Goal: Task Accomplishment & Management: Manage account settings

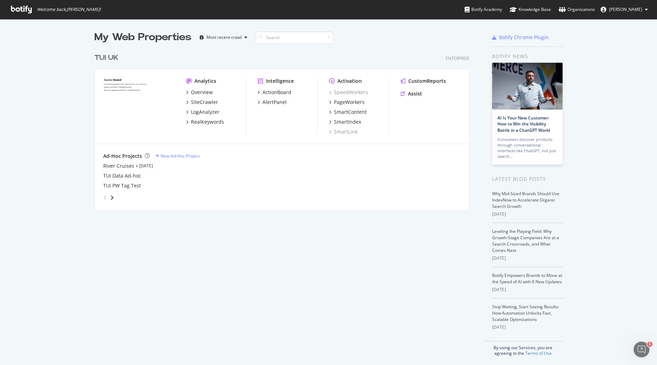
click at [53, 53] on div "My Web Properties Most recent crawl TUI UK Enterprise Analytics Overview SiteCr…" at bounding box center [328, 193] width 657 height 348
click at [199, 100] on div "SiteCrawler" at bounding box center [204, 102] width 27 height 7
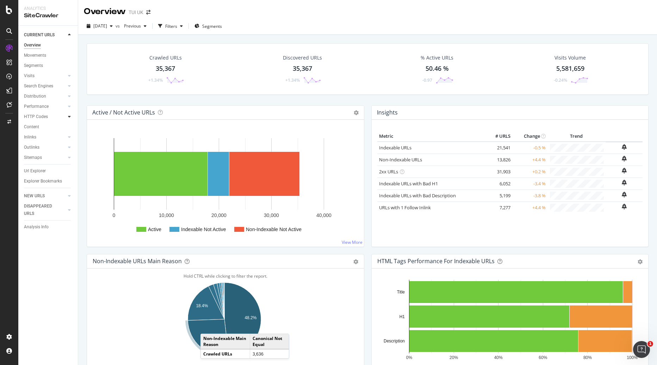
click at [70, 119] on icon at bounding box center [69, 116] width 3 height 4
click at [52, 116] on link "HTTP Codes" at bounding box center [45, 116] width 42 height 7
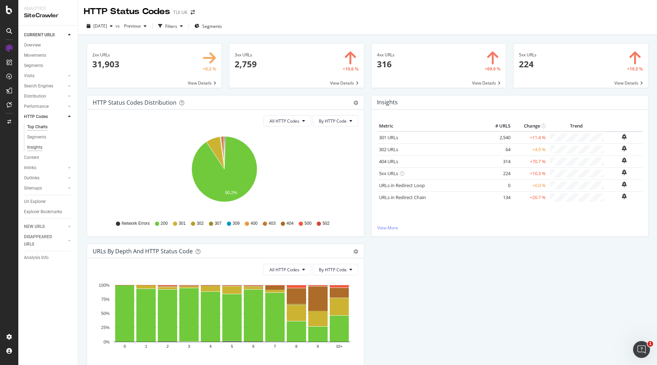
click at [37, 146] on div "Insights" at bounding box center [34, 147] width 15 height 7
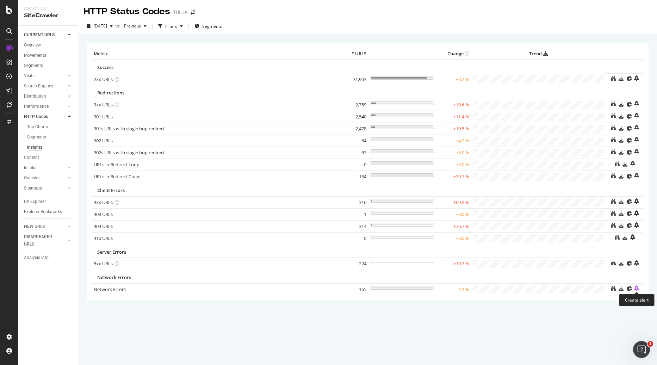
click at [636, 288] on icon "bell-plus" at bounding box center [636, 288] width 5 height 6
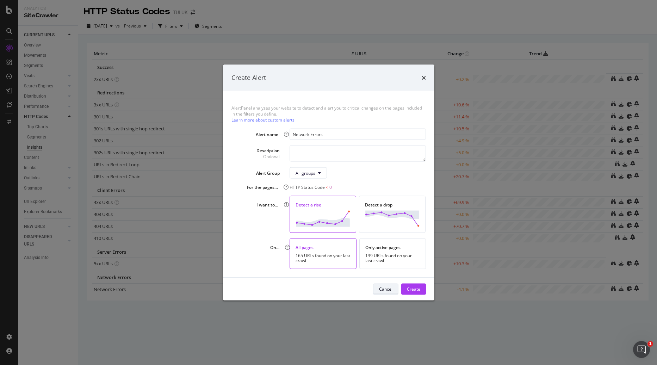
click at [384, 287] on div "Cancel" at bounding box center [385, 289] width 13 height 6
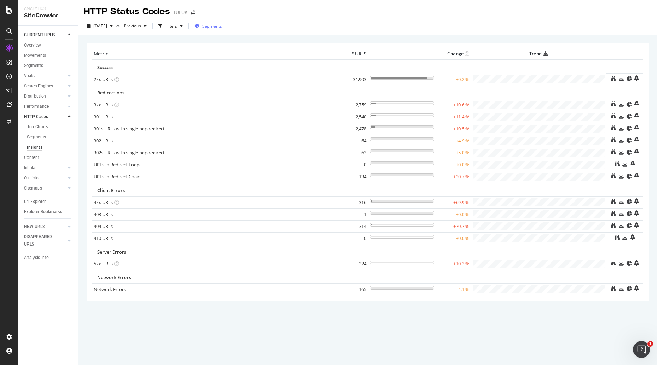
click at [199, 25] on icon "button" at bounding box center [196, 26] width 5 height 4
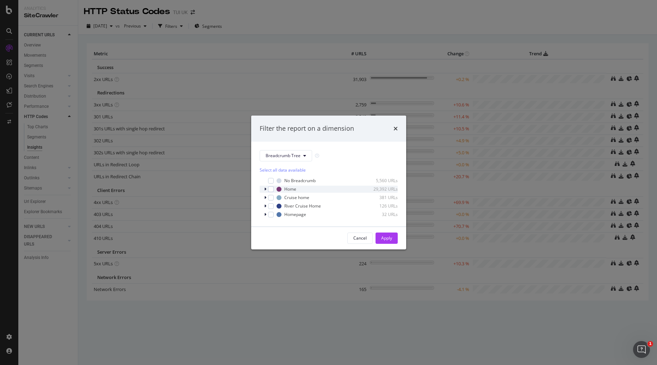
click at [264, 191] on icon "modal" at bounding box center [265, 189] width 2 height 4
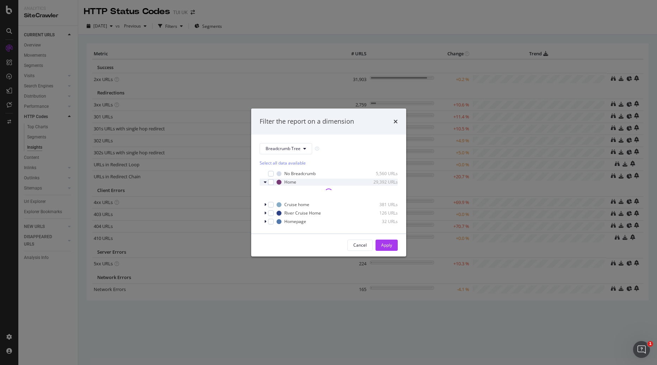
click at [264, 181] on icon "modal" at bounding box center [265, 182] width 3 height 4
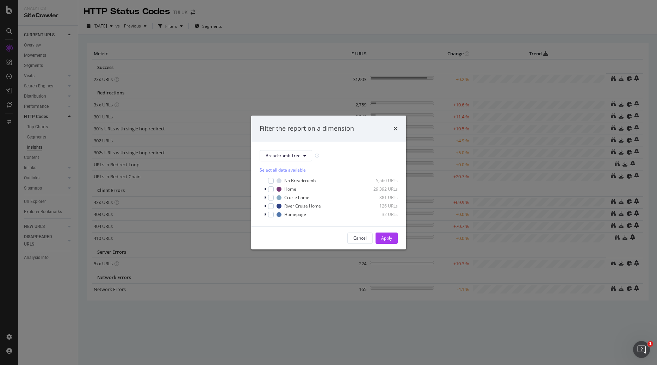
click at [391, 127] on div "Filter the report on a dimension" at bounding box center [329, 128] width 138 height 9
click at [394, 127] on icon "times" at bounding box center [395, 129] width 4 height 6
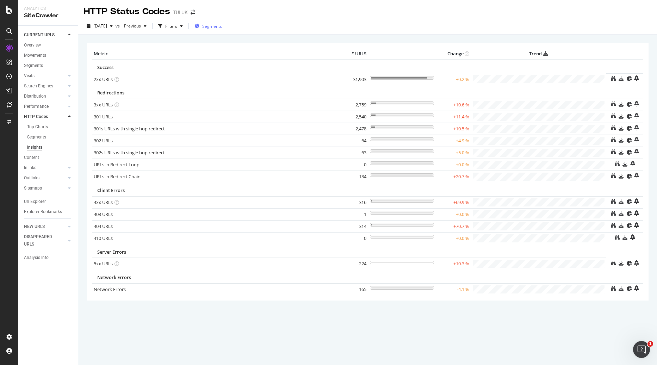
click at [217, 25] on span "Segments" at bounding box center [212, 26] width 20 height 6
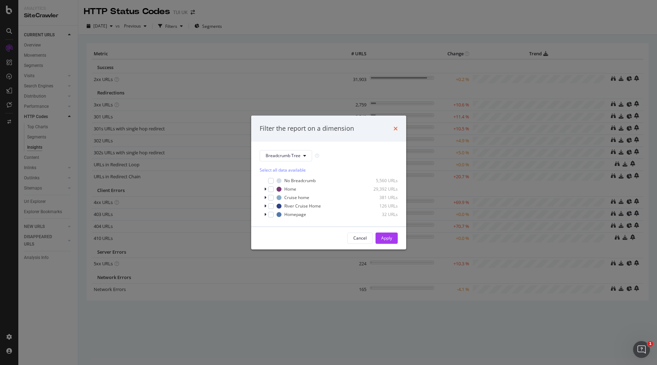
click at [397, 128] on icon "times" at bounding box center [395, 129] width 4 height 6
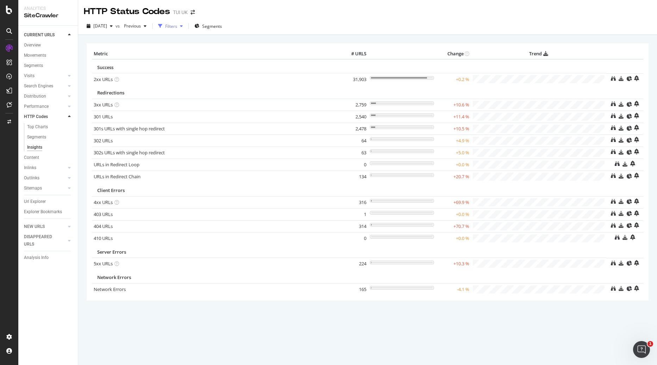
click at [177, 24] on div "Filters" at bounding box center [171, 26] width 12 height 6
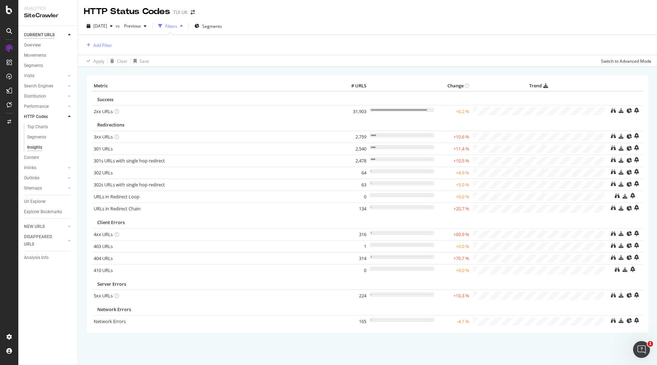
click at [33, 37] on div "CURRENT URLS" at bounding box center [39, 34] width 31 height 7
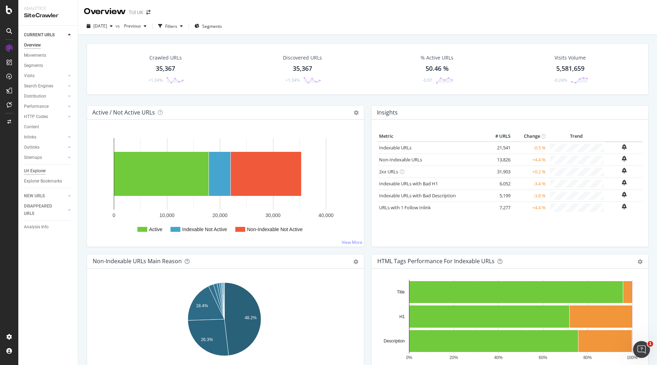
click at [36, 168] on div "Url Explorer" at bounding box center [35, 170] width 22 height 7
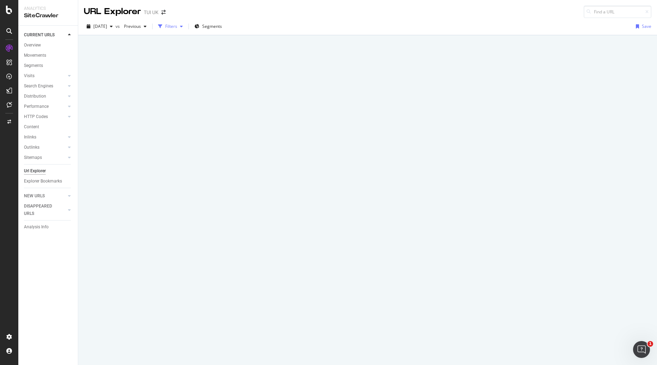
click at [165, 27] on div "button" at bounding box center [160, 26] width 10 height 10
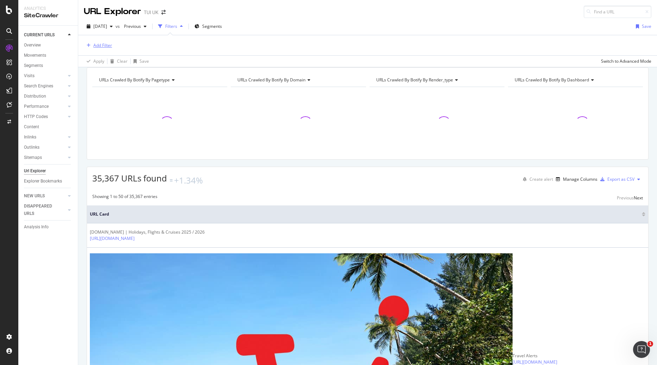
click at [111, 49] on div "Add Filter" at bounding box center [98, 46] width 28 height 8
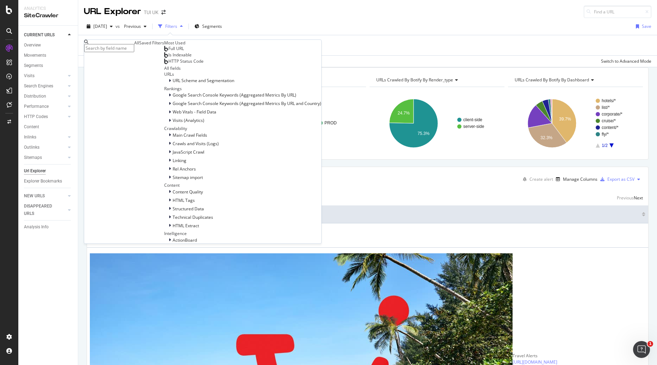
click at [139, 46] on div "Saved Filters" at bounding box center [151, 43] width 25 height 6
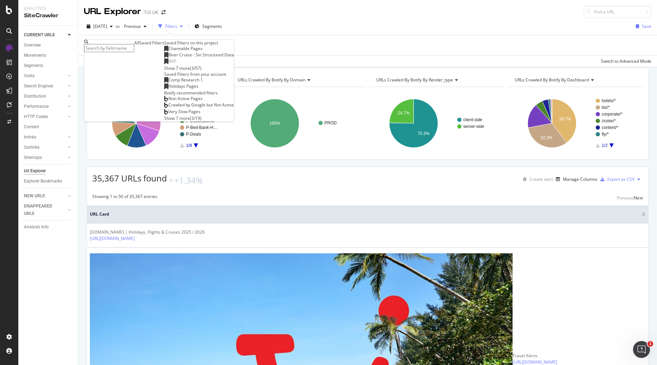
click at [164, 51] on div "Channable Pages" at bounding box center [183, 49] width 38 height 6
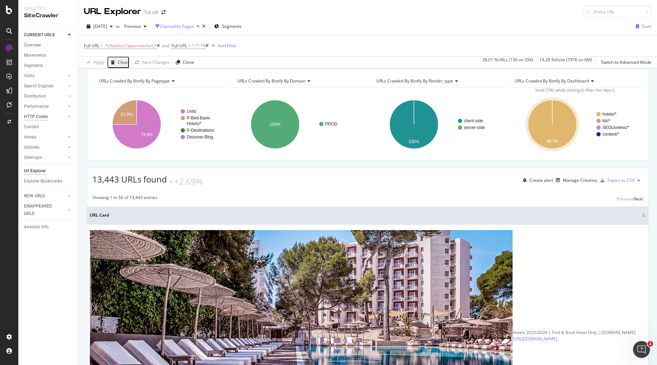
click at [30, 115] on div "HTTP Codes" at bounding box center [36, 116] width 24 height 7
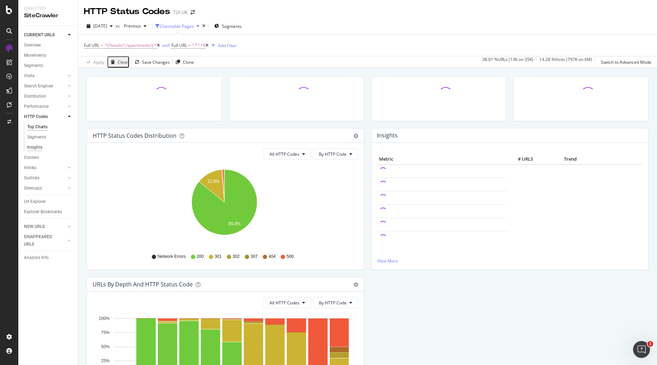
click at [33, 149] on div "Insights" at bounding box center [34, 147] width 15 height 7
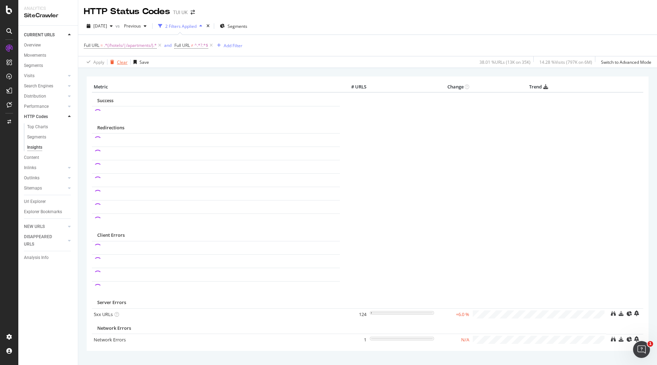
click at [123, 61] on div "Clear" at bounding box center [122, 62] width 11 height 6
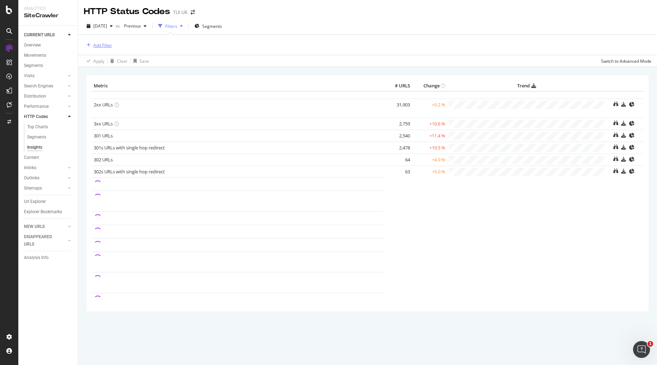
click at [108, 43] on div "Add Filter" at bounding box center [102, 45] width 19 height 6
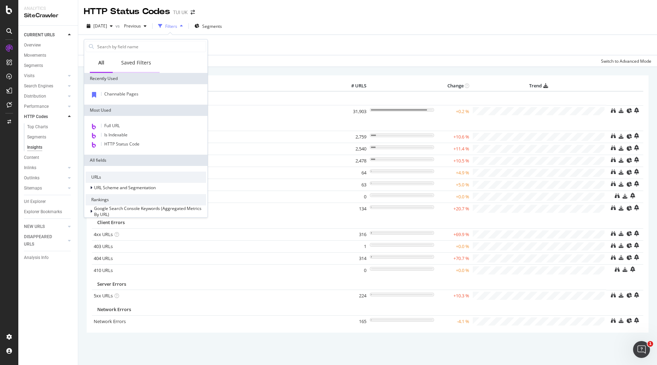
click at [132, 68] on div "Saved Filters" at bounding box center [136, 63] width 47 height 19
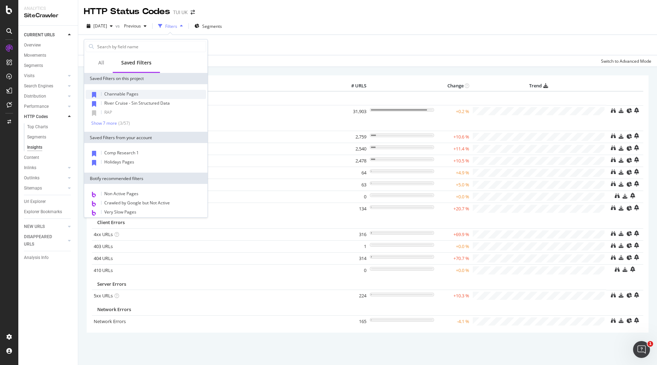
click at [130, 94] on span "Channable Pages" at bounding box center [121, 94] width 34 height 6
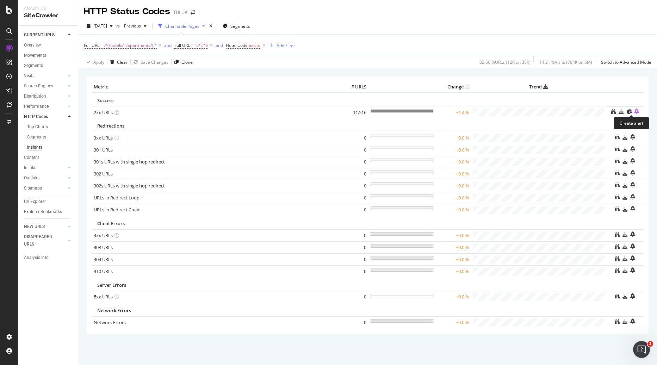
click at [634, 113] on icon "bell-plus" at bounding box center [636, 111] width 5 height 6
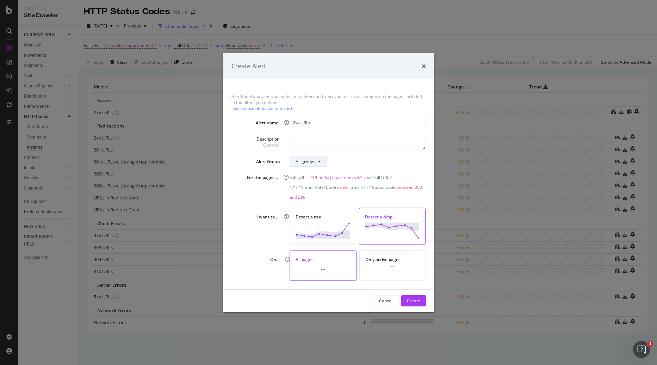
click at [318, 167] on button "All groups" at bounding box center [307, 161] width 37 height 11
click at [341, 164] on div "All groups" at bounding box center [357, 160] width 136 height 11
click at [309, 134] on div "AlertPanel analyzes your website to detect and alert you to critical changes on…" at bounding box center [328, 184] width 211 height 210
click at [306, 141] on textarea "modal" at bounding box center [357, 141] width 136 height 16
click at [304, 126] on input "2xx URLs" at bounding box center [357, 122] width 136 height 11
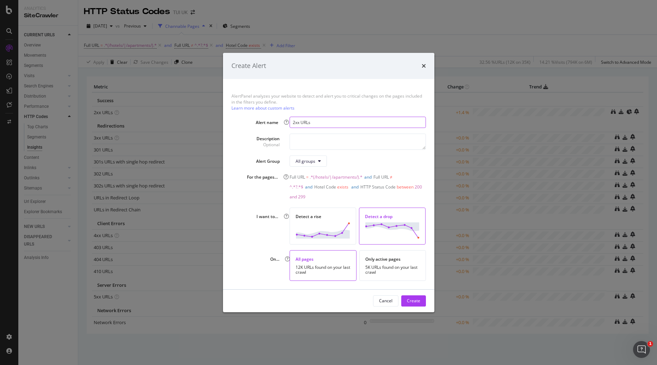
click at [319, 127] on input "2xx URLs" at bounding box center [357, 122] width 136 height 11
click at [425, 69] on icon "times" at bounding box center [424, 66] width 4 height 6
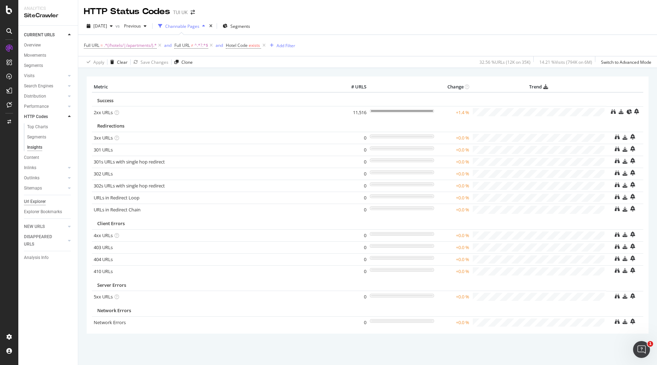
click at [44, 204] on div "Url Explorer" at bounding box center [35, 201] width 22 height 7
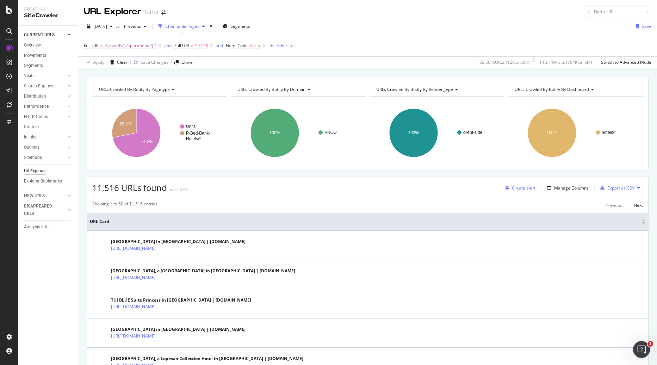
click at [514, 189] on div "Create alert" at bounding box center [524, 188] width 24 height 6
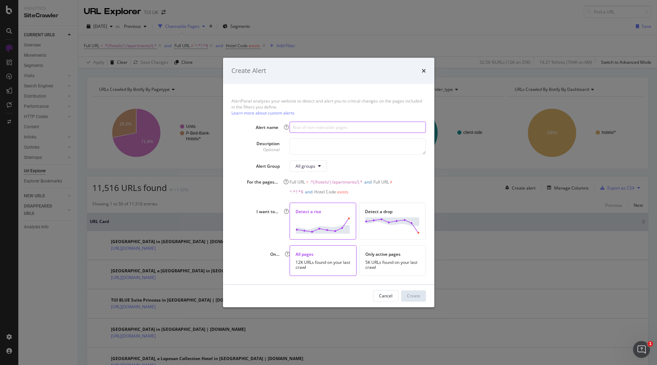
click at [317, 129] on input "modal" at bounding box center [357, 127] width 136 height 11
click at [375, 117] on div "AlertPanel analyzes your website to detect and alert you to critical changes on…" at bounding box center [328, 184] width 211 height 200
click at [352, 129] on input "modal" at bounding box center [357, 127] width 136 height 11
click at [259, 139] on div "Description Optional" at bounding box center [271, 146] width 30 height 16
click at [421, 71] on div "Create Alert" at bounding box center [328, 70] width 194 height 9
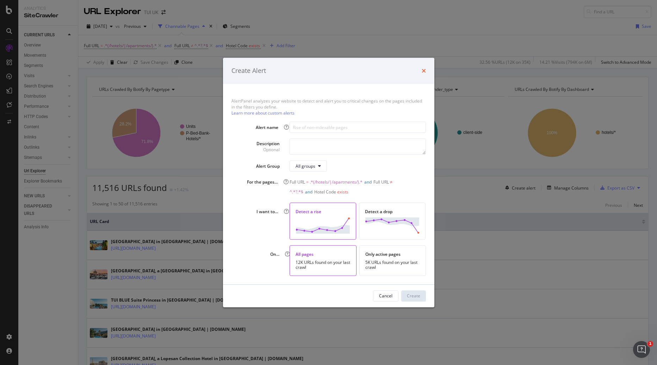
click at [423, 71] on icon "times" at bounding box center [424, 71] width 4 height 6
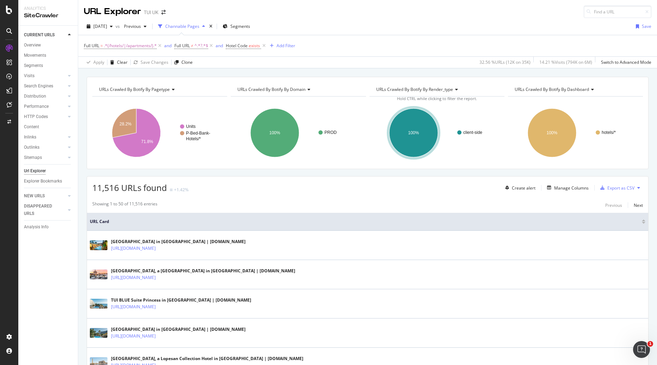
click at [400, 31] on div "2025 Aug. 13th vs Previous Channable Pages Segments Save" at bounding box center [367, 28] width 579 height 14
